Goal: Transaction & Acquisition: Book appointment/travel/reservation

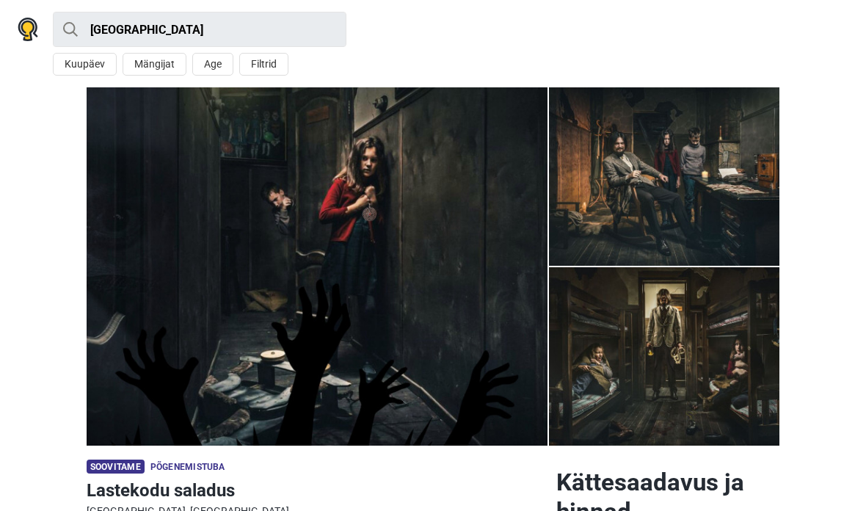
scroll to position [-7, 0]
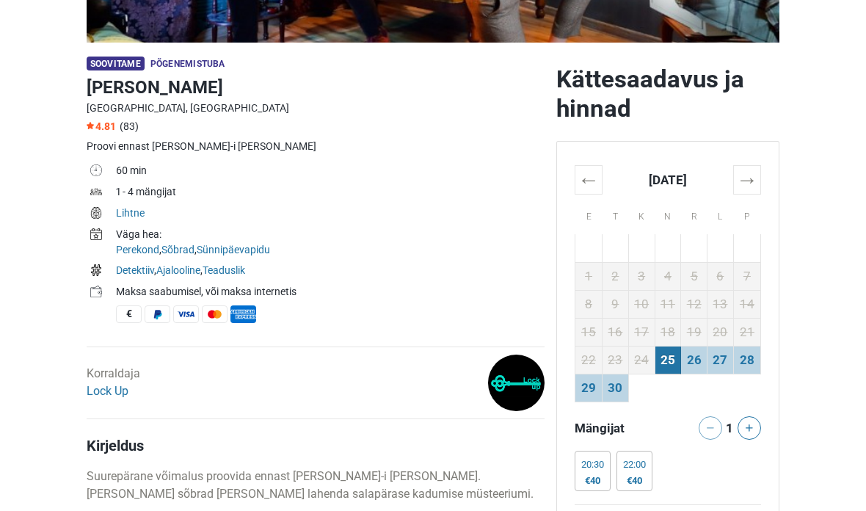
scroll to position [424, 0]
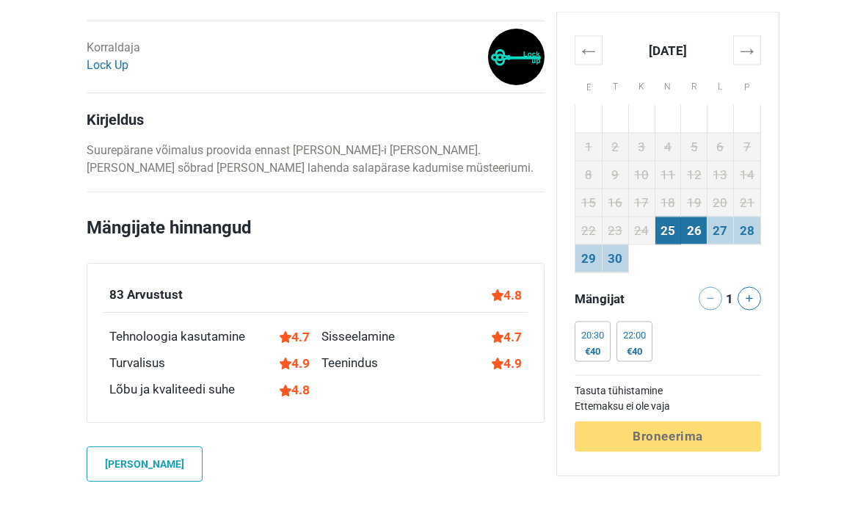
click at [701, 235] on td "26" at bounding box center [694, 230] width 26 height 28
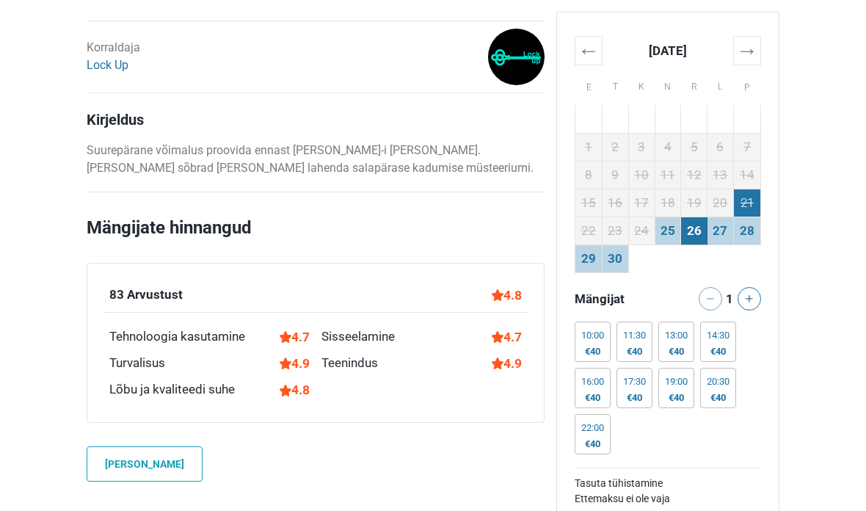
click at [757, 212] on td "21" at bounding box center [746, 203] width 27 height 28
click at [752, 225] on td "28" at bounding box center [746, 230] width 27 height 28
click at [722, 227] on td "27" at bounding box center [720, 230] width 26 height 28
click at [760, 292] on div at bounding box center [754, 298] width 25 height 23
click at [749, 299] on icon at bounding box center [749, 298] width 7 height 7
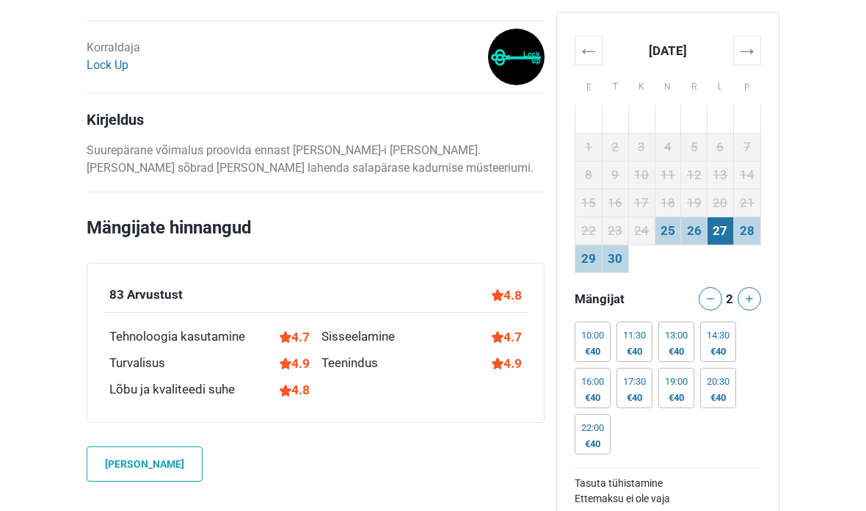
click at [721, 292] on div "2" at bounding box center [729, 298] width 25 height 23
click at [710, 305] on button at bounding box center [710, 298] width 23 height 23
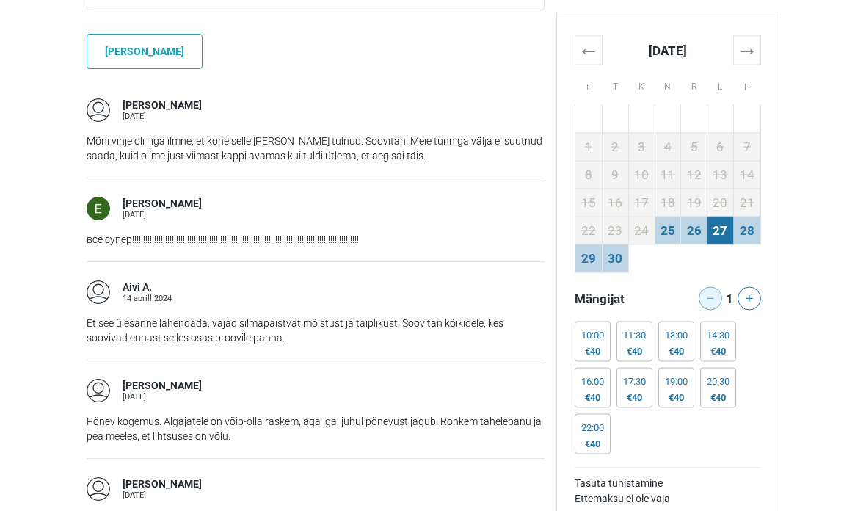
scroll to position [1141, 0]
click at [721, 236] on td "27" at bounding box center [720, 230] width 26 height 28
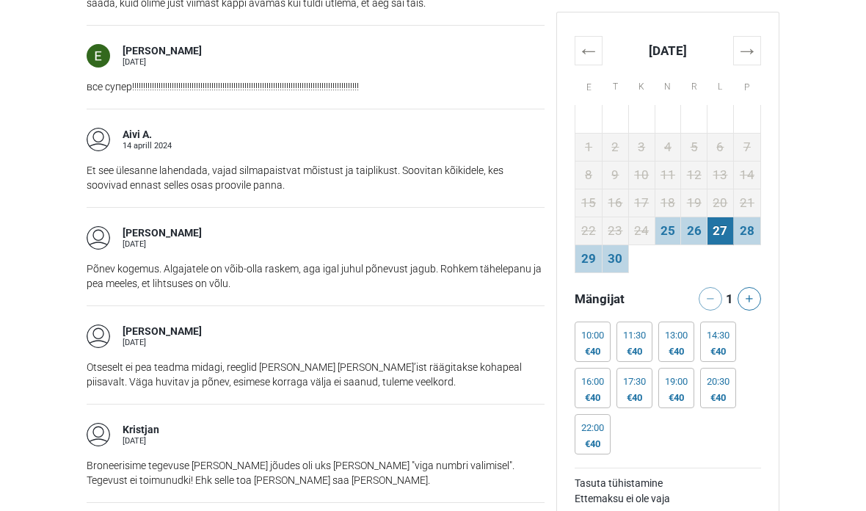
scroll to position [1281, 0]
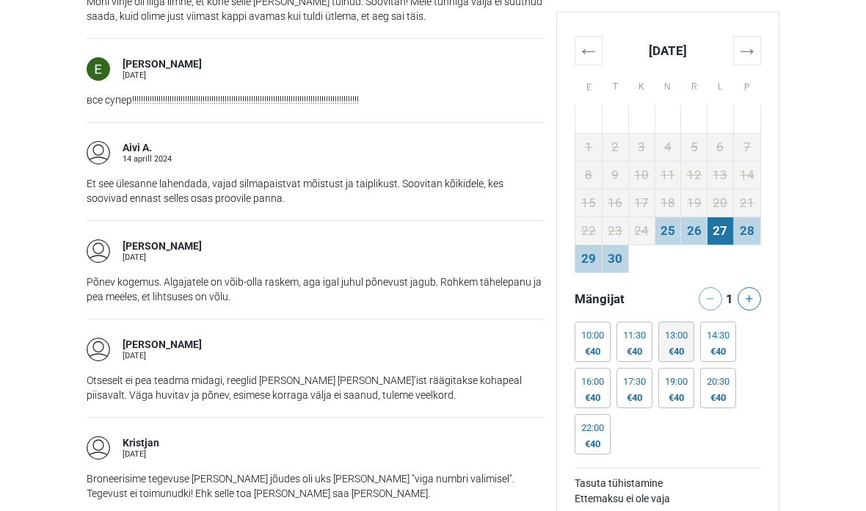
click at [686, 342] on div "13:00 €40" at bounding box center [676, 341] width 36 height 40
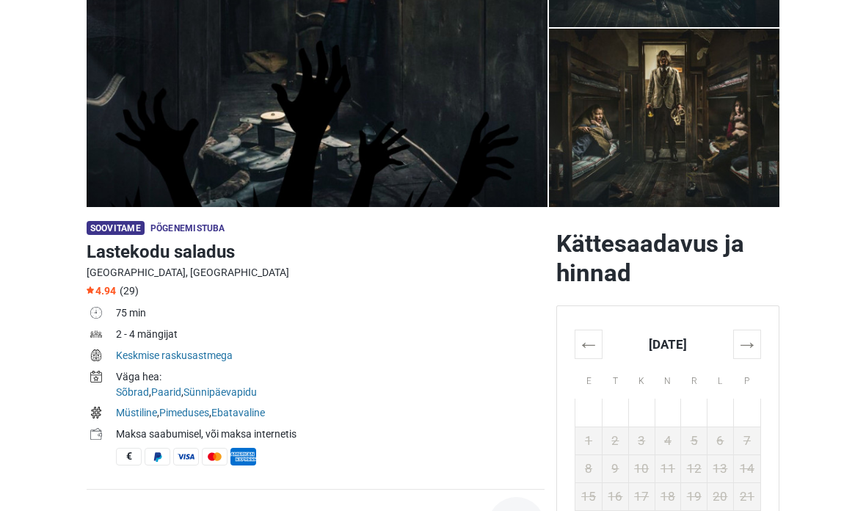
scroll to position [241, 0]
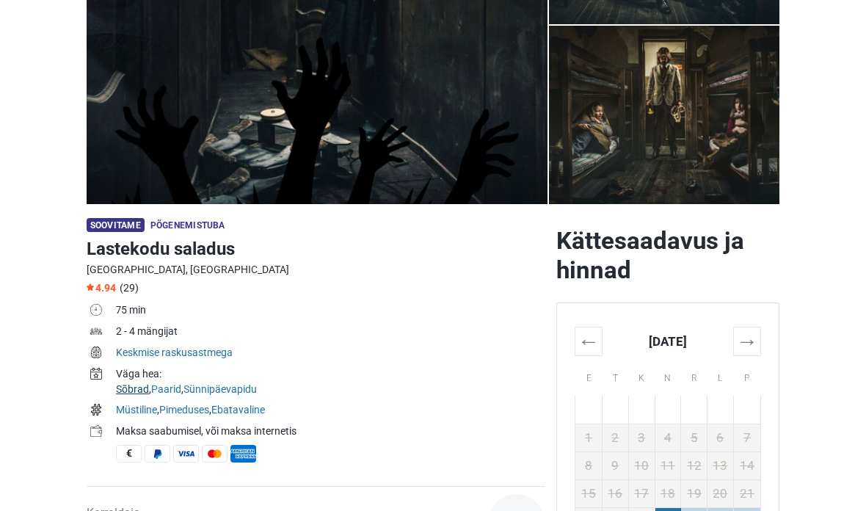
click at [140, 390] on link "Sõbrad" at bounding box center [132, 389] width 33 height 12
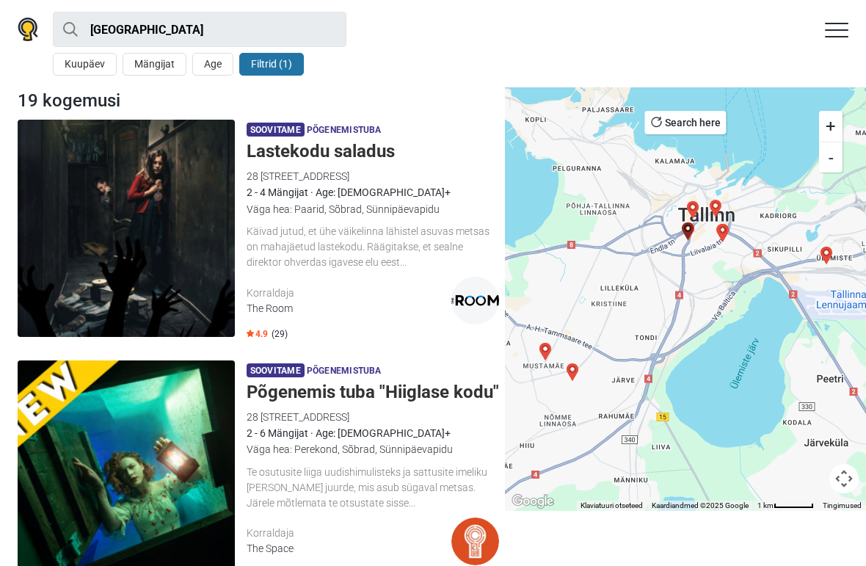
click at [154, 274] on img at bounding box center [126, 228] width 217 height 217
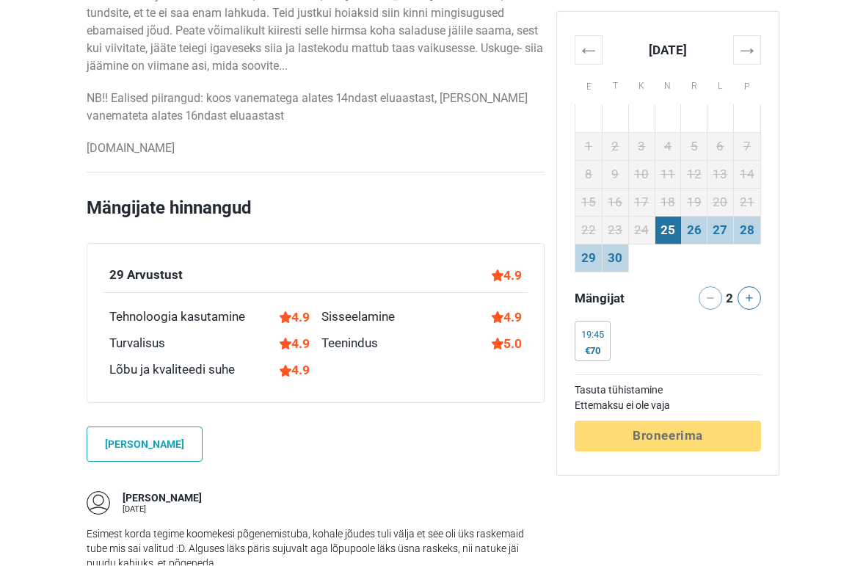
scroll to position [919, 0]
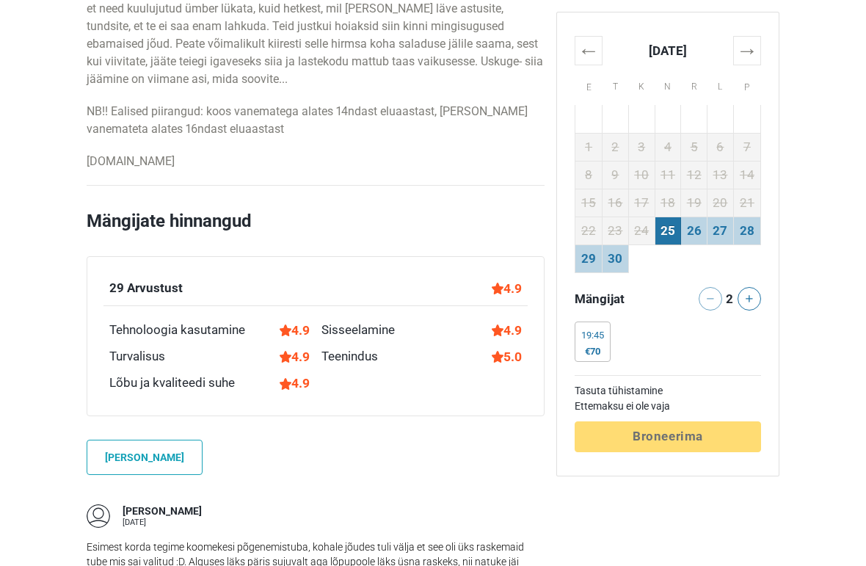
click at [702, 302] on div at bounding box center [705, 298] width 25 height 23
click at [707, 297] on div at bounding box center [705, 298] width 25 height 23
click at [721, 294] on div "2" at bounding box center [729, 298] width 25 height 23
click at [716, 296] on div at bounding box center [705, 298] width 25 height 23
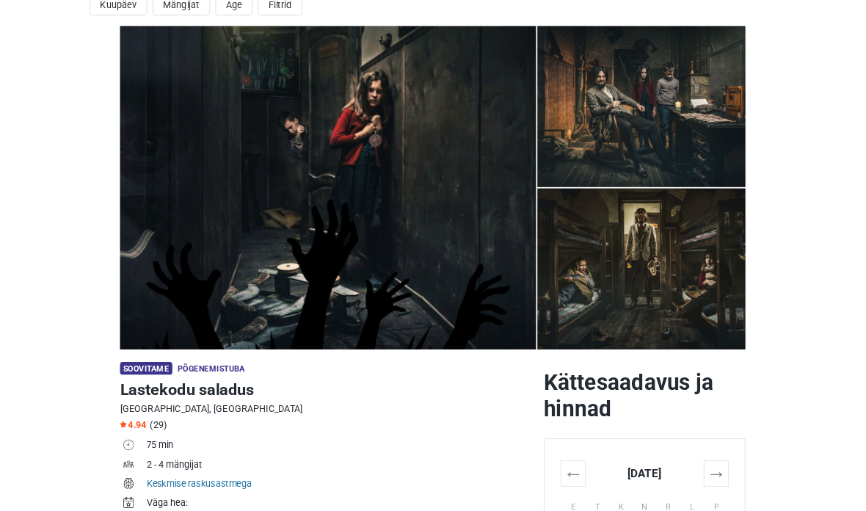
scroll to position [0, 0]
